Goal: Transaction & Acquisition: Purchase product/service

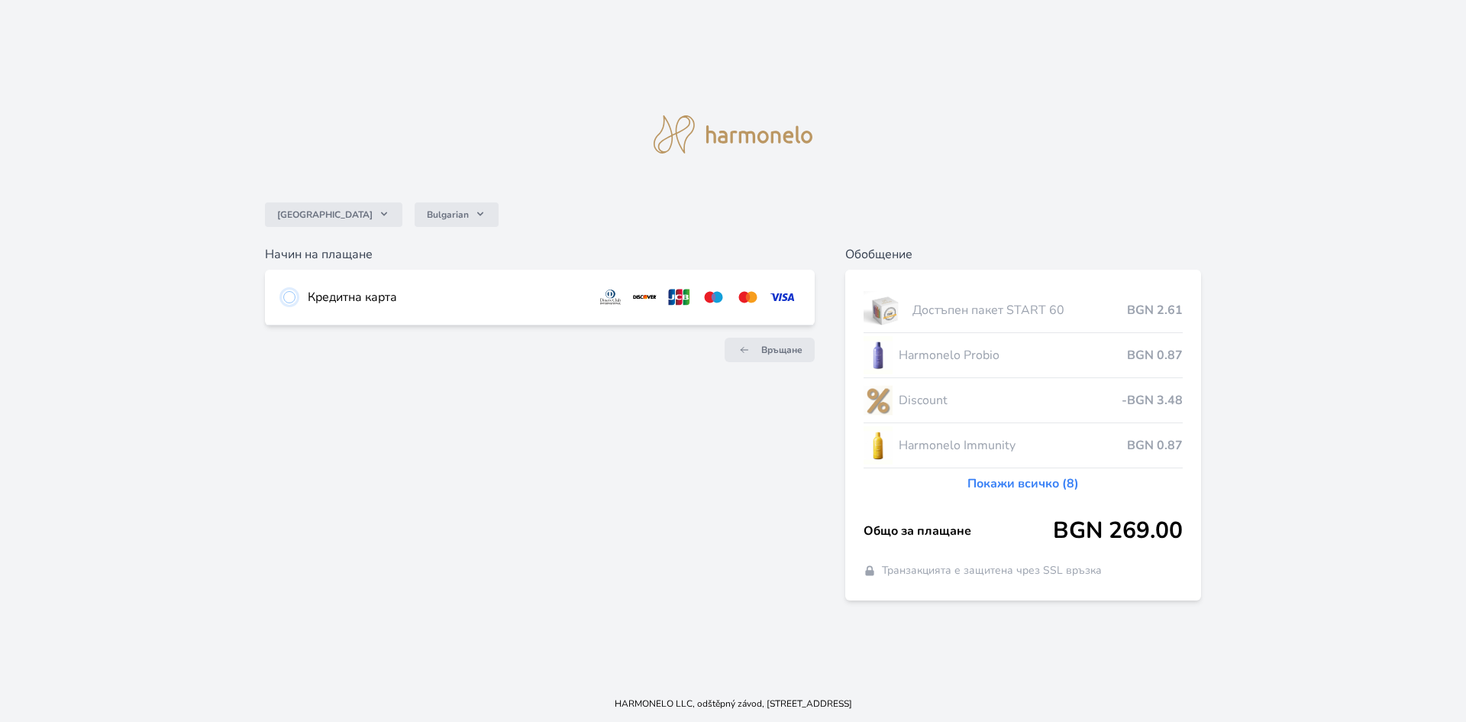
click at [291, 299] on input "radio" at bounding box center [289, 297] width 12 height 12
radio input "true"
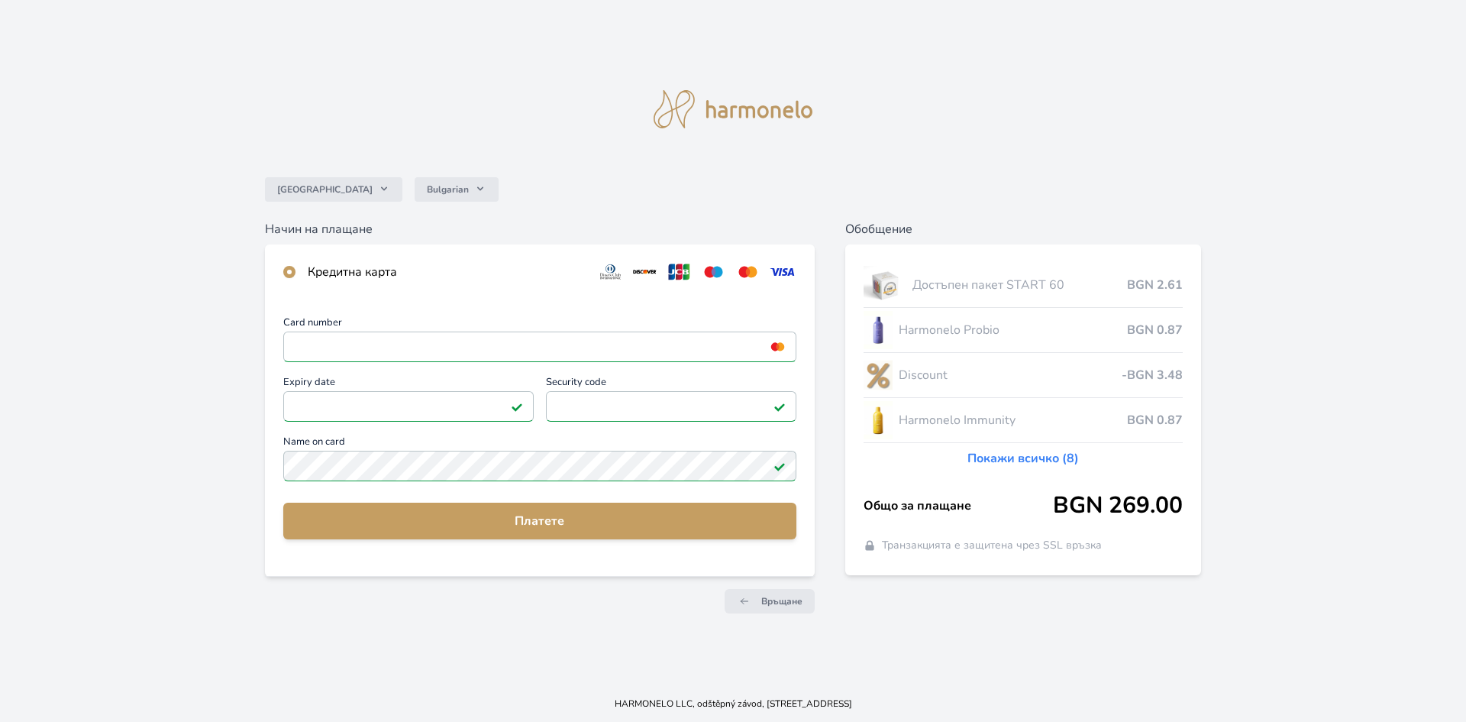
click at [393, 483] on label "Name on card" at bounding box center [539, 460] width 513 height 47
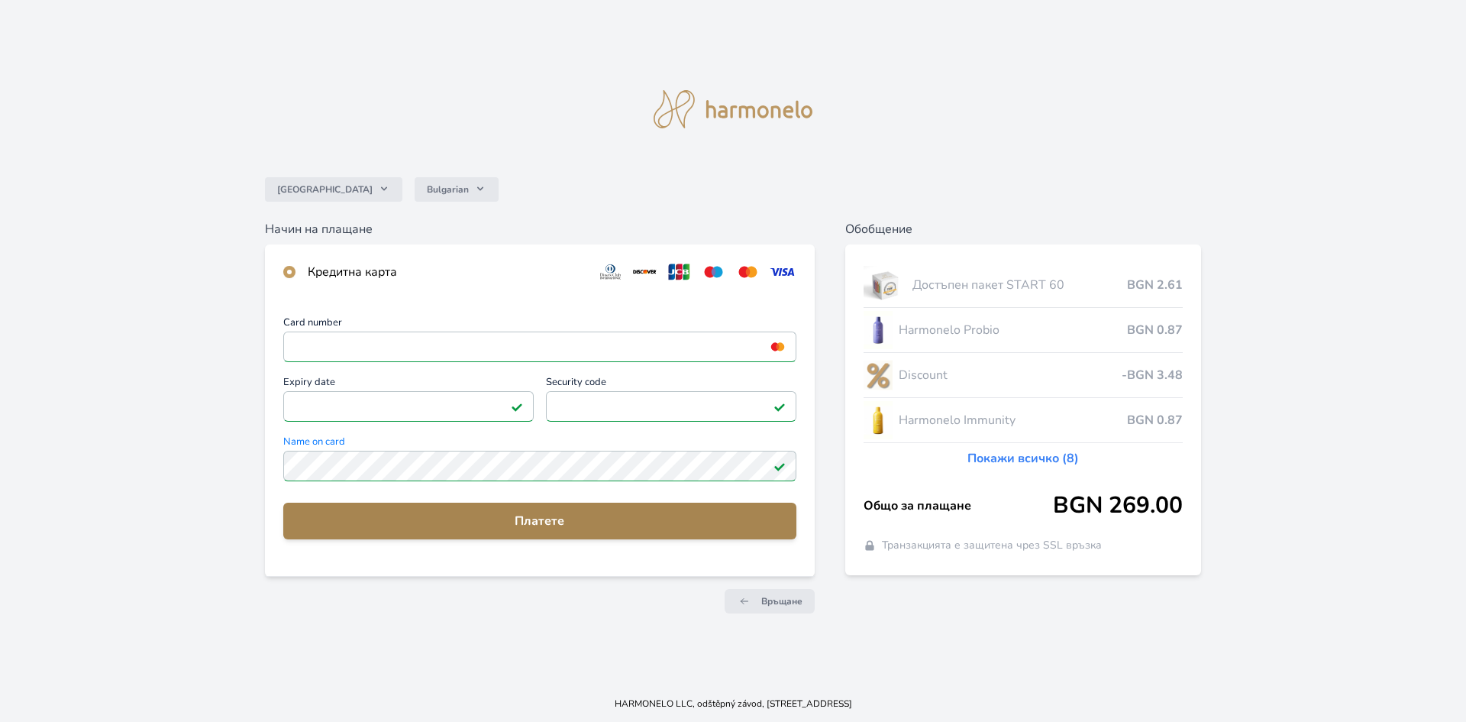
click at [462, 528] on span "Платете" at bounding box center [540, 521] width 489 height 18
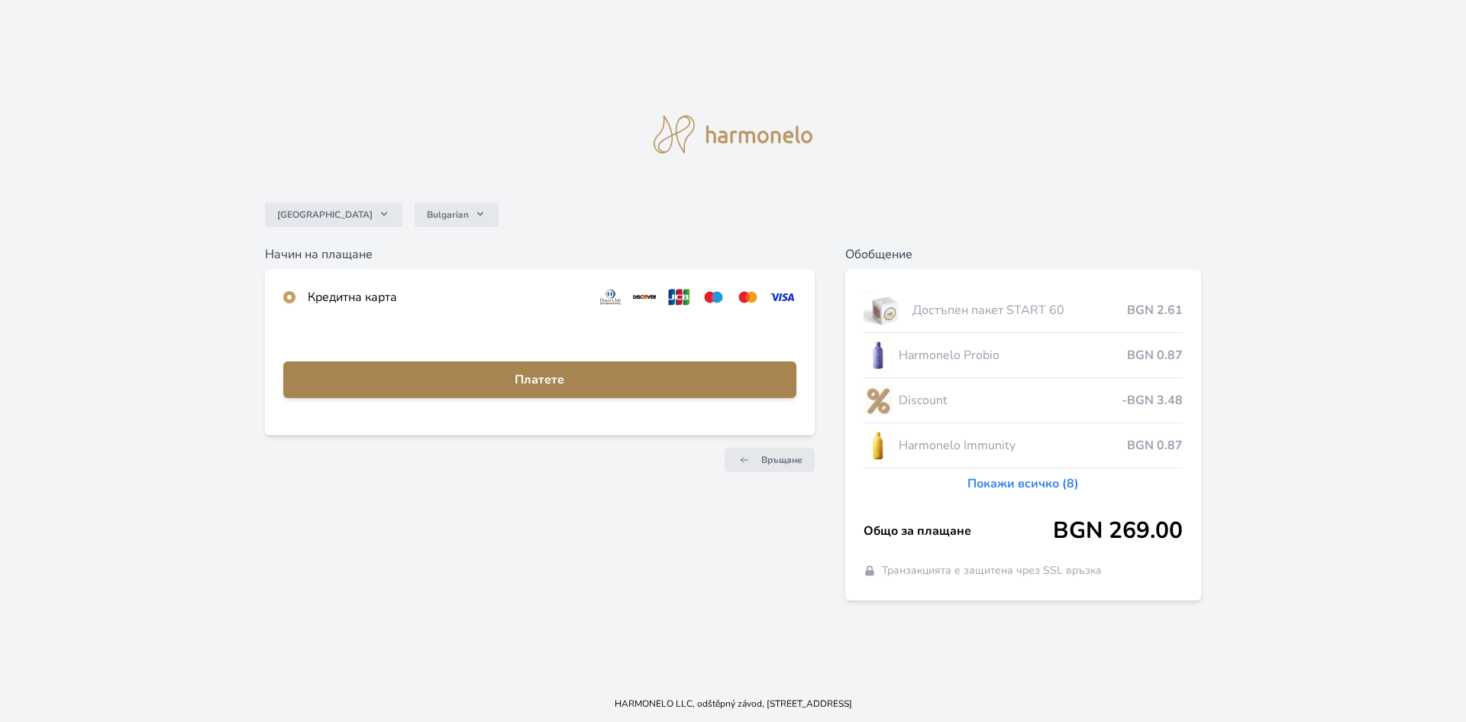
click at [546, 376] on span "Платете" at bounding box center [540, 379] width 489 height 18
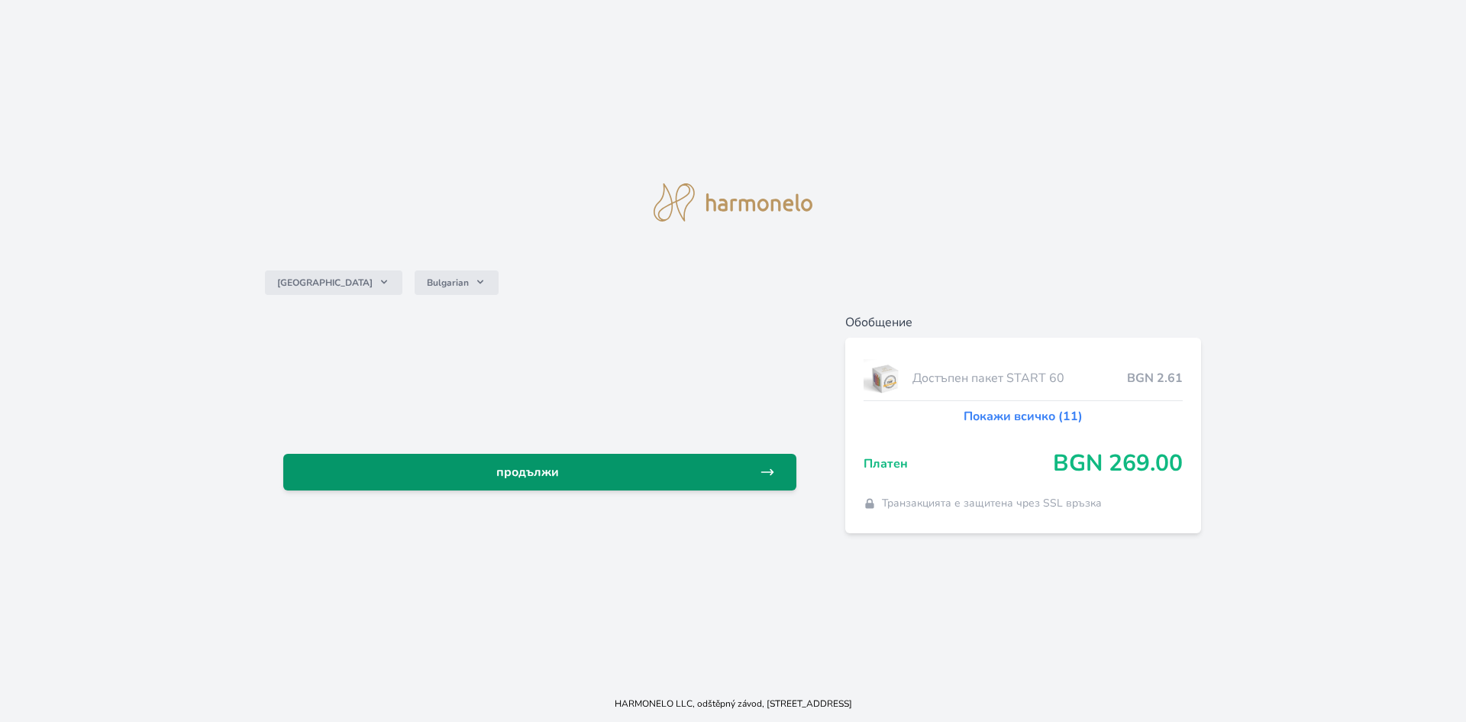
click at [561, 477] on span "продължи" at bounding box center [528, 472] width 464 height 18
